Goal: Information Seeking & Learning: Learn about a topic

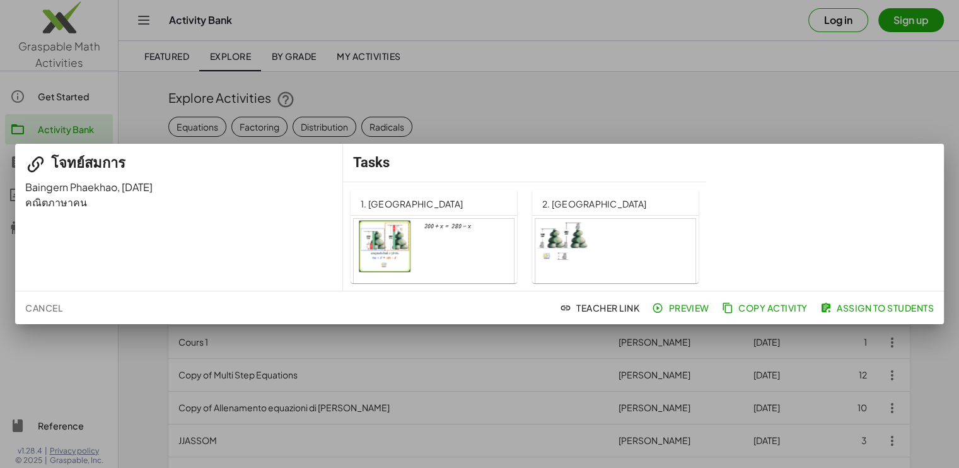
click at [384, 231] on div at bounding box center [434, 264] width 160 height 91
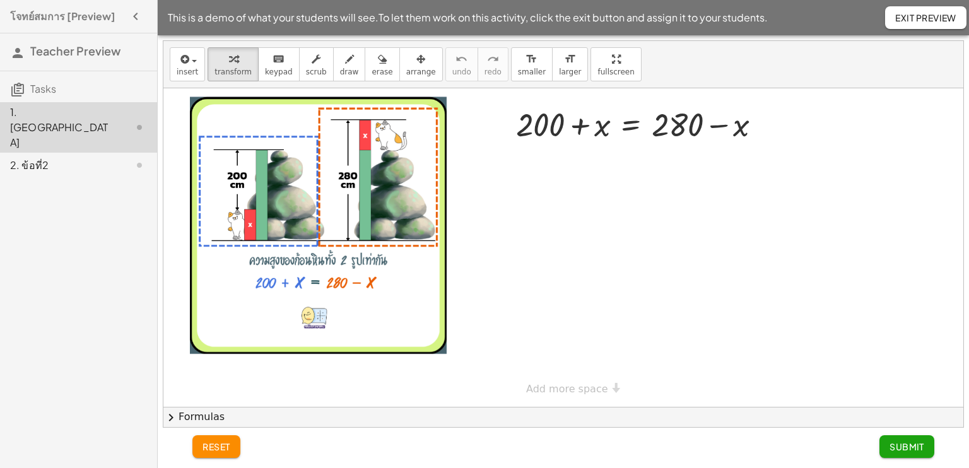
click at [89, 158] on div "2. ข้อที่2" at bounding box center [61, 165] width 102 height 15
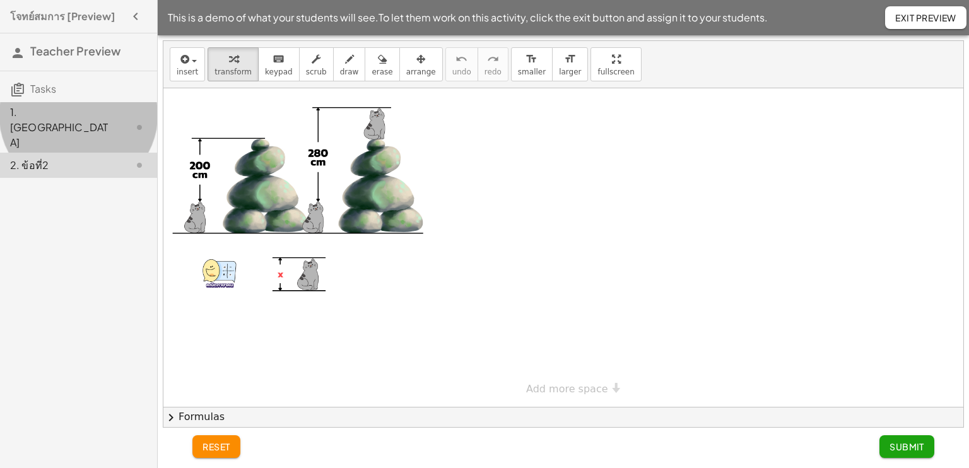
click at [98, 112] on div "1. [GEOGRAPHIC_DATA]" at bounding box center [61, 127] width 102 height 45
